Goal: Transaction & Acquisition: Subscribe to service/newsletter

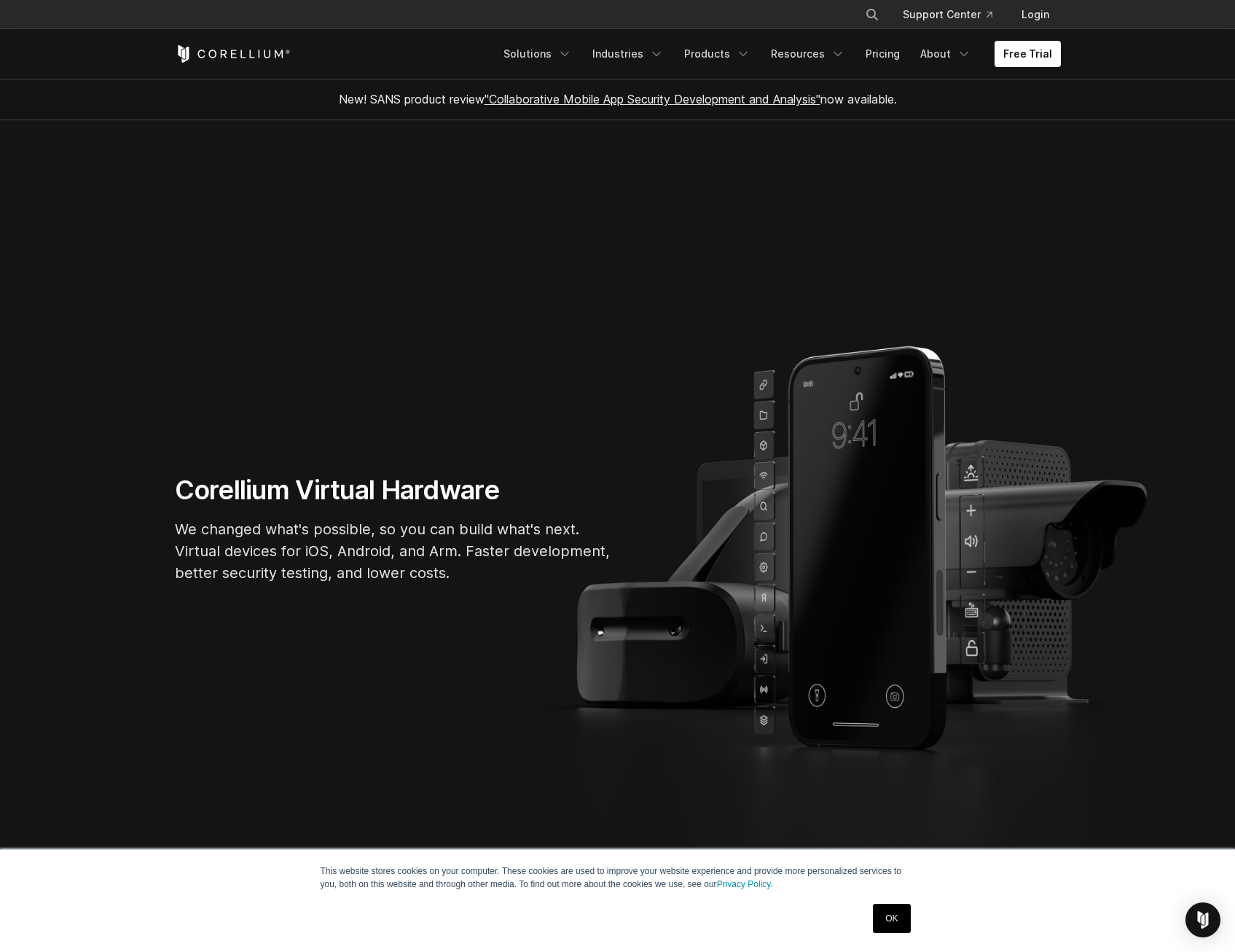
drag, startPoint x: 892, startPoint y: 917, endPoint x: 899, endPoint y: 902, distance: 16.6
click at [892, 917] on link "OK" at bounding box center [892, 919] width 37 height 29
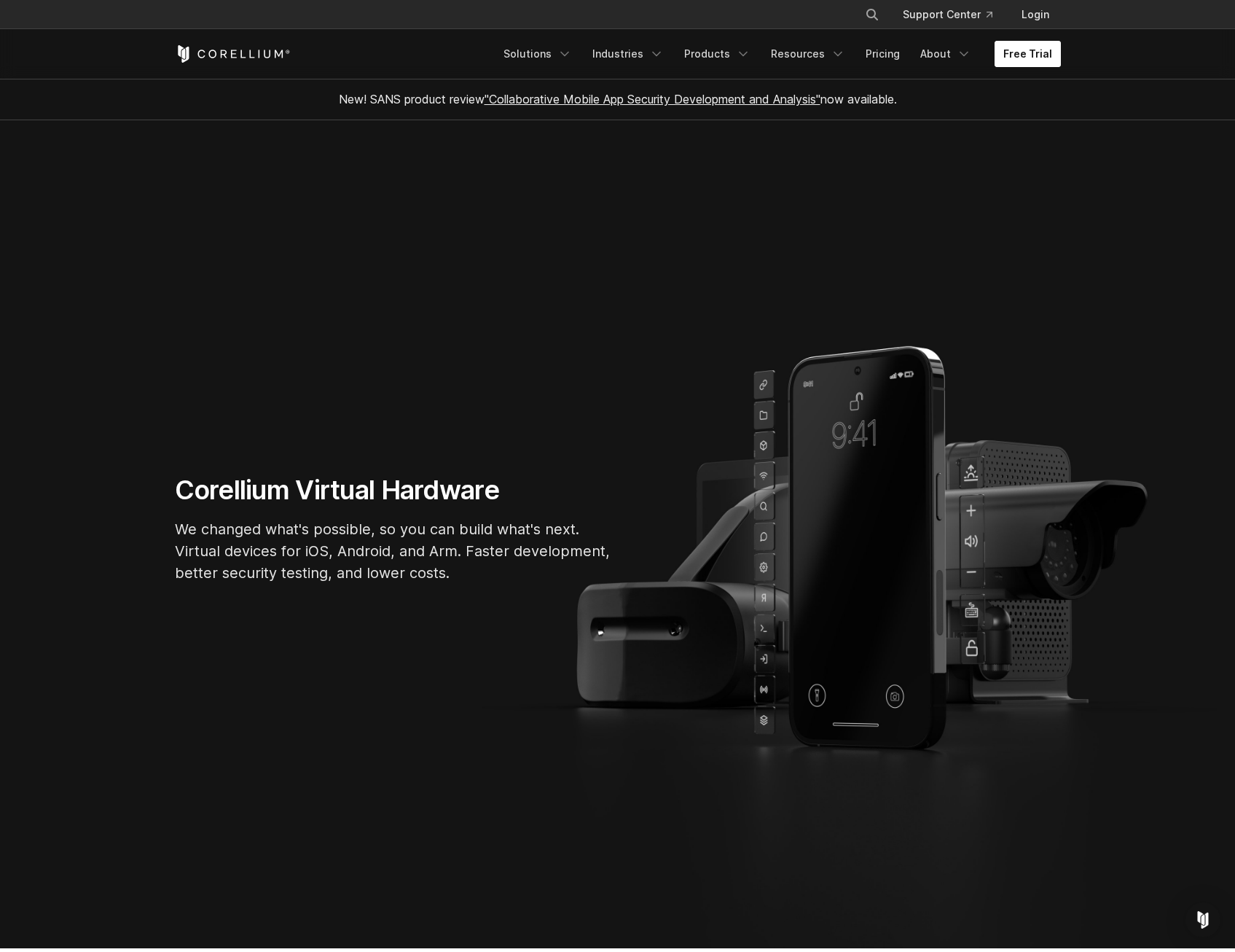
click at [1032, 56] on link "Free Trial" at bounding box center [1028, 54] width 67 height 26
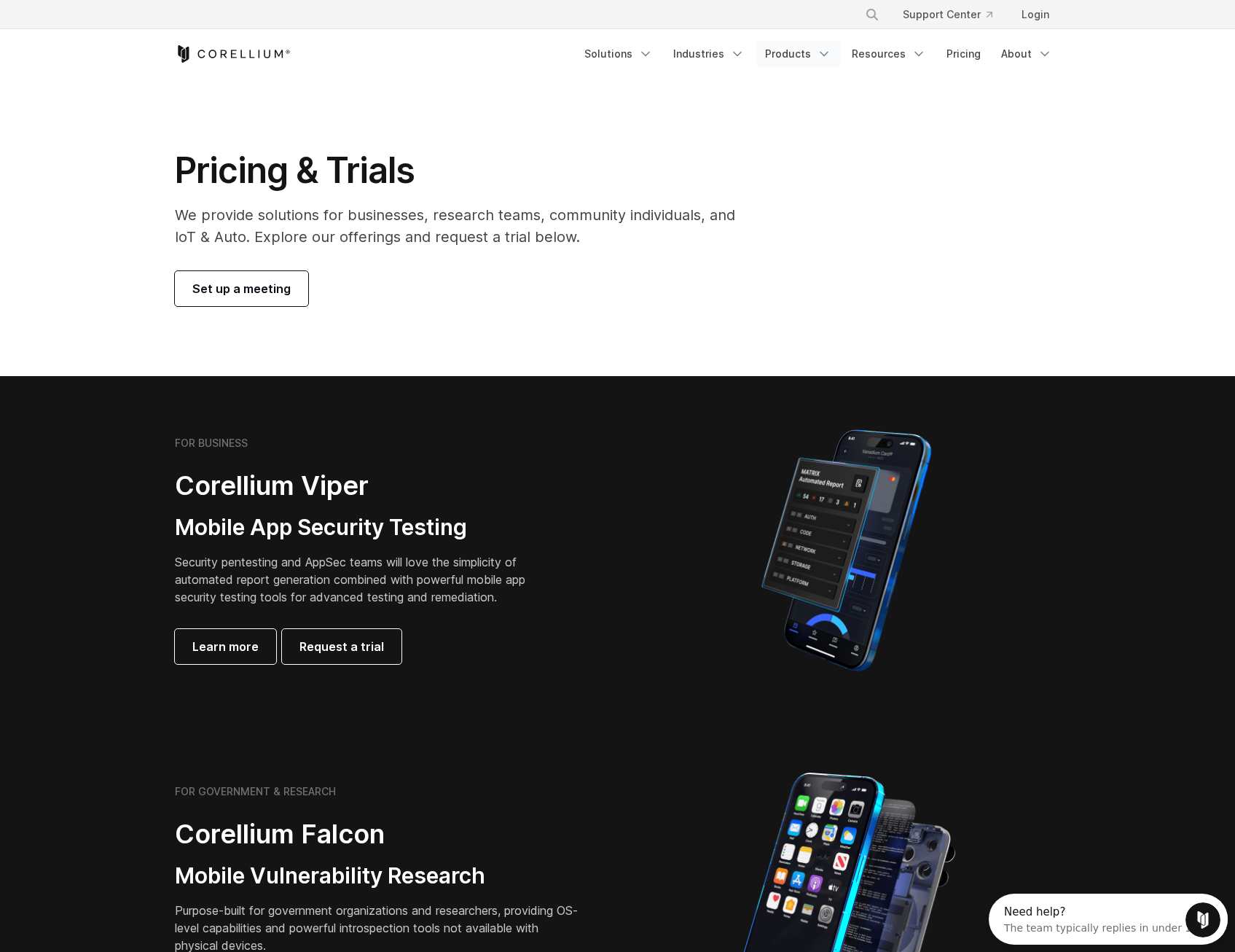
click at [788, 57] on link "Products" at bounding box center [798, 54] width 84 height 26
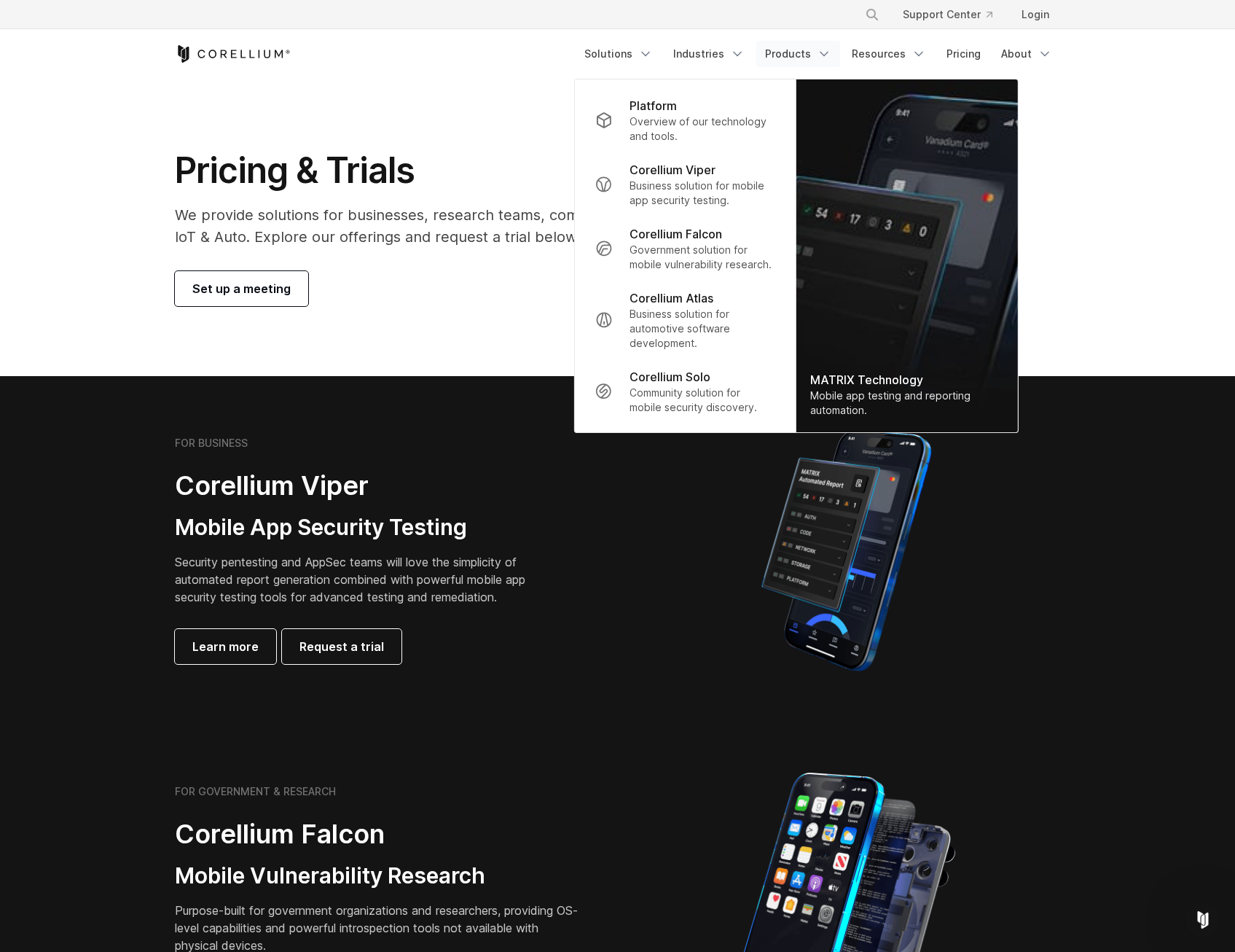
click at [1071, 506] on div at bounding box center [846, 549] width 457 height 255
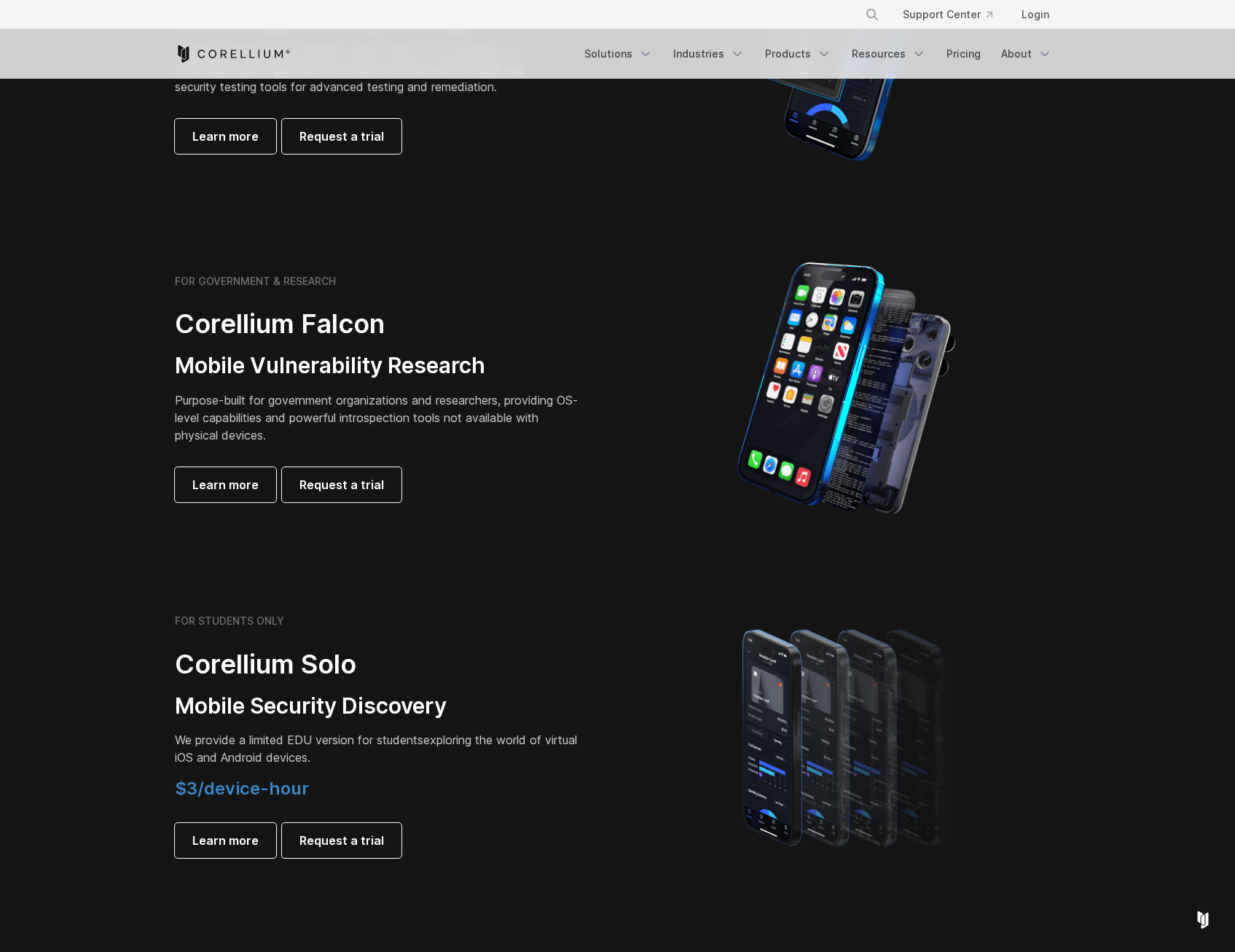
scroll to position [947, 0]
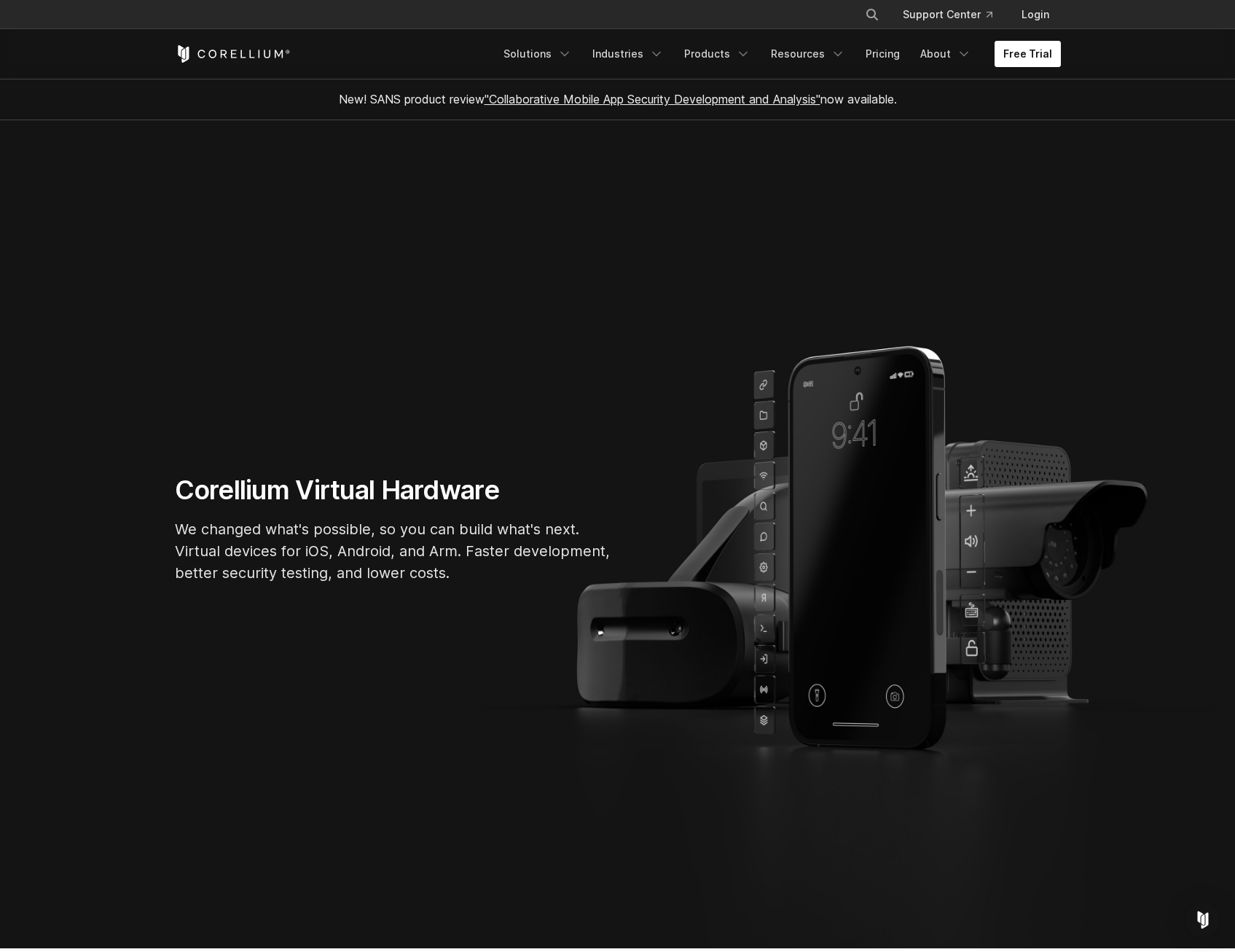
click at [1023, 53] on link "Free Trial" at bounding box center [1028, 54] width 67 height 26
